Goal: Task Accomplishment & Management: Use online tool/utility

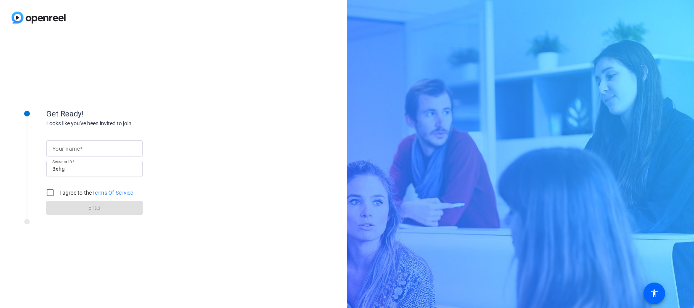
click at [109, 139] on form "Your name Session ID 3xhg I agree to the Terms Of Service Enter" at bounding box center [94, 175] width 96 height 79
click at [107, 147] on input "Your name" at bounding box center [94, 148] width 84 height 9
type input "[PERSON_NAME]"
click at [47, 193] on input "I agree to the Terms Of Service" at bounding box center [49, 192] width 15 height 15
checkbox input "true"
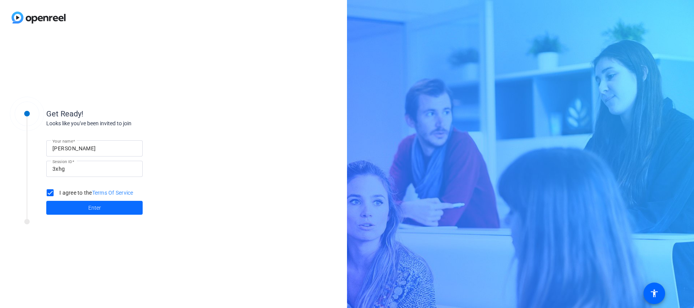
click at [61, 208] on span at bounding box center [94, 208] width 96 height 19
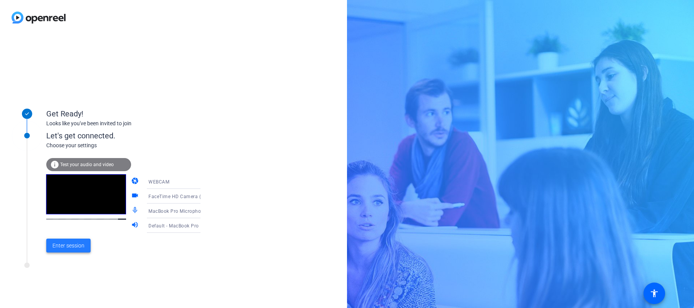
click at [68, 243] on span "Enter session" at bounding box center [68, 246] width 32 height 8
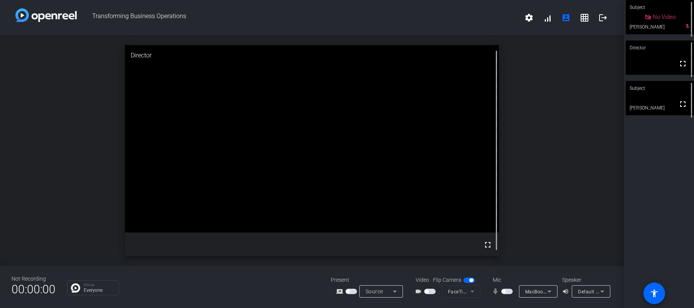
click at [689, 30] on div "No Video" at bounding box center [660, 17] width 68 height 34
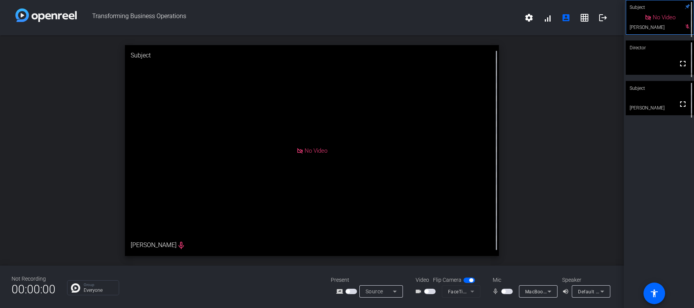
click at [687, 34] on div "No Video" at bounding box center [661, 17] width 68 height 34
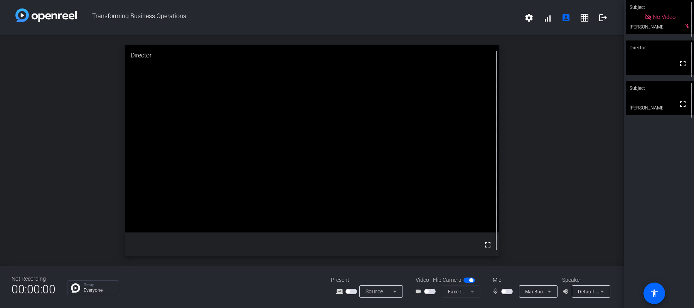
click at [509, 290] on span "button" at bounding box center [508, 291] width 12 height 5
click at [431, 292] on span "button" at bounding box center [430, 291] width 12 height 5
click at [396, 289] on icon at bounding box center [394, 291] width 9 height 9
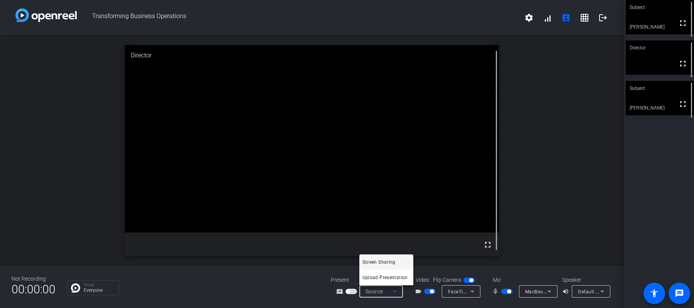
click at [396, 291] on div at bounding box center [347, 154] width 694 height 308
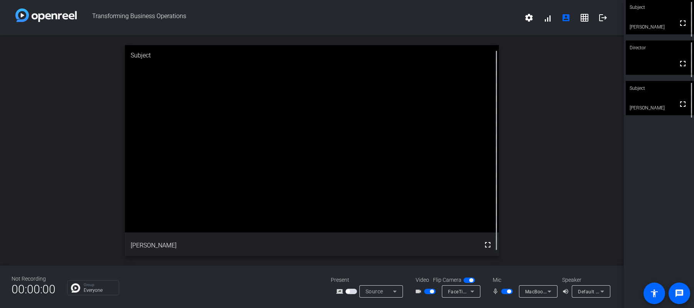
click at [368, 293] on span "Source" at bounding box center [375, 292] width 18 height 6
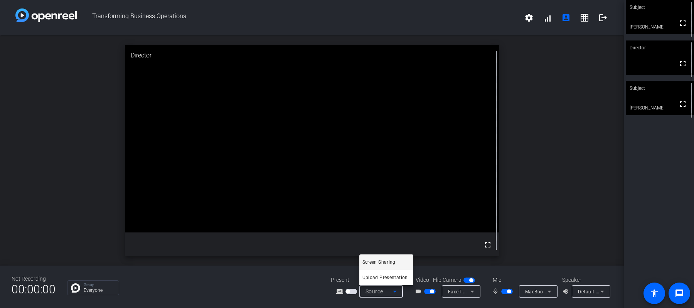
click at [275, 292] on div at bounding box center [347, 154] width 694 height 308
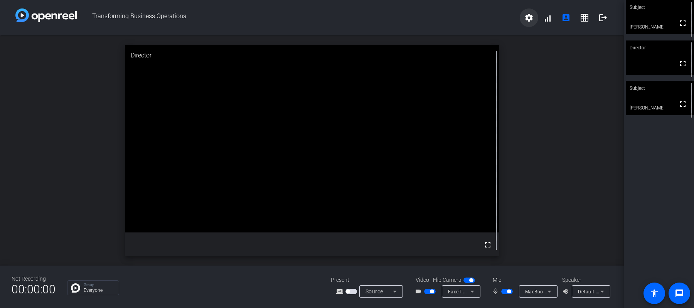
click at [535, 17] on span at bounding box center [529, 17] width 19 height 19
click at [588, 26] on div at bounding box center [347, 154] width 694 height 308
click at [550, 21] on span at bounding box center [548, 17] width 19 height 19
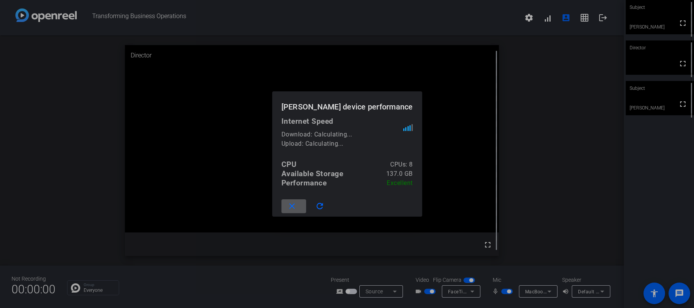
click at [297, 202] on mat-icon "close" at bounding box center [292, 207] width 10 height 10
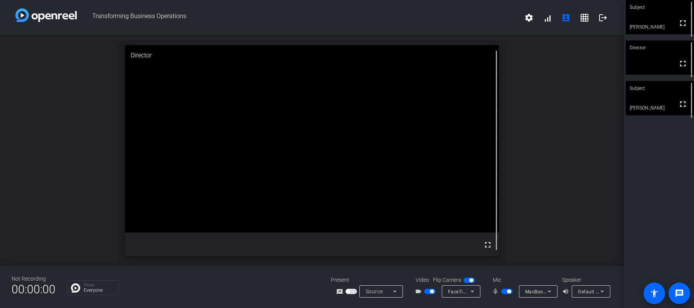
drag, startPoint x: 432, startPoint y: 292, endPoint x: 484, endPoint y: 270, distance: 56.2
click at [484, 270] on div "Not Recording 00:00:00 Group Everyone Present screen_share_outline Source Video…" at bounding box center [312, 287] width 624 height 42
click at [431, 293] on span "button" at bounding box center [432, 292] width 4 height 4
click at [506, 294] on mat-slide-toggle at bounding box center [508, 291] width 13 height 8
click at [509, 291] on span "button" at bounding box center [509, 292] width 4 height 4
